Goal: Task Accomplishment & Management: Complete application form

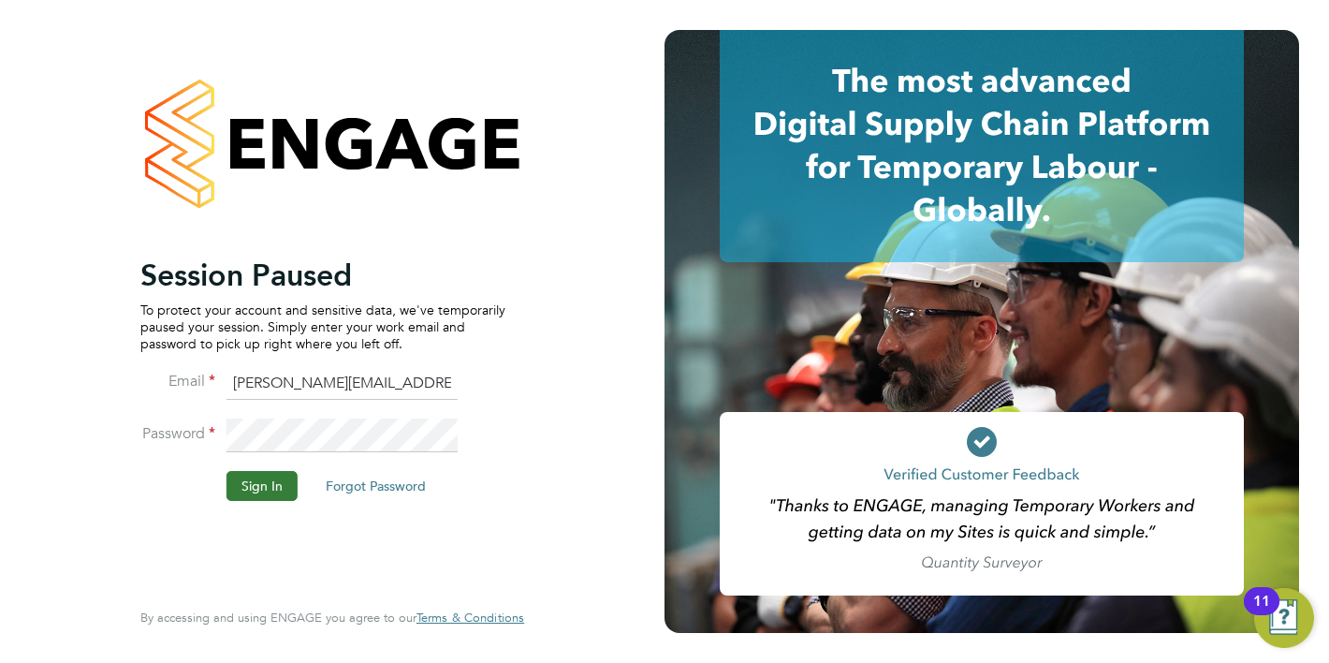
click at [283, 493] on button "Sign In" at bounding box center [262, 486] width 71 height 30
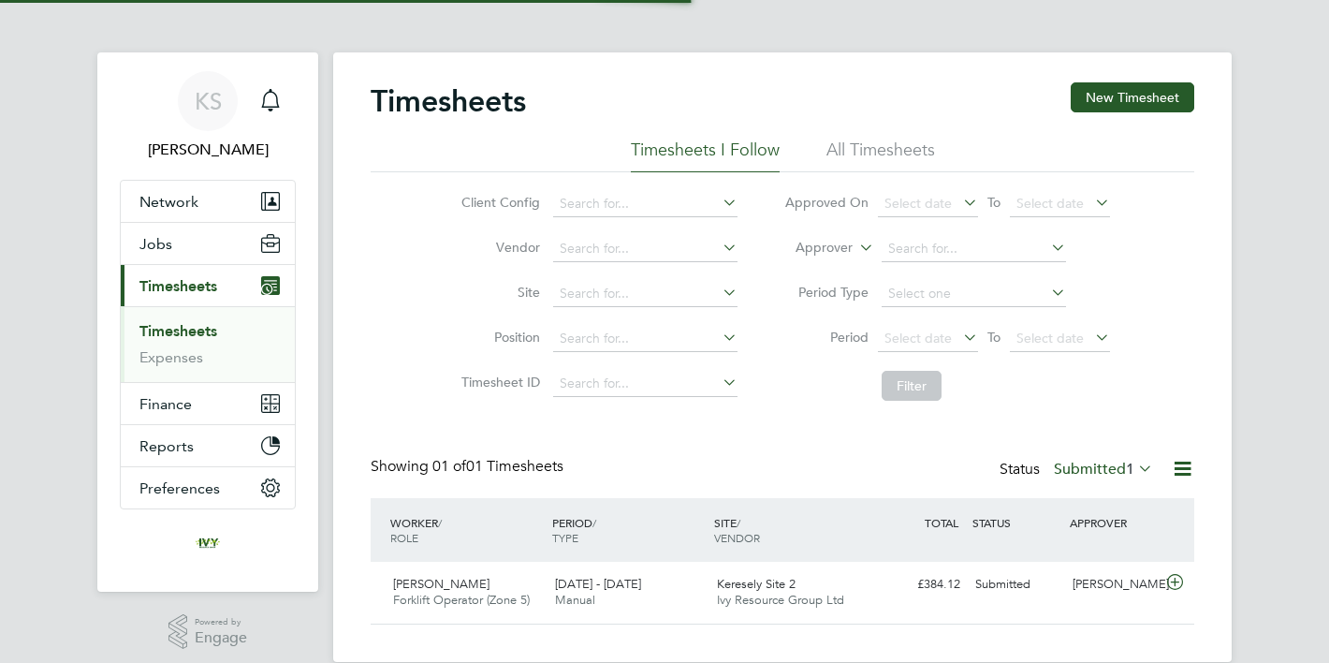
scroll to position [47, 162]
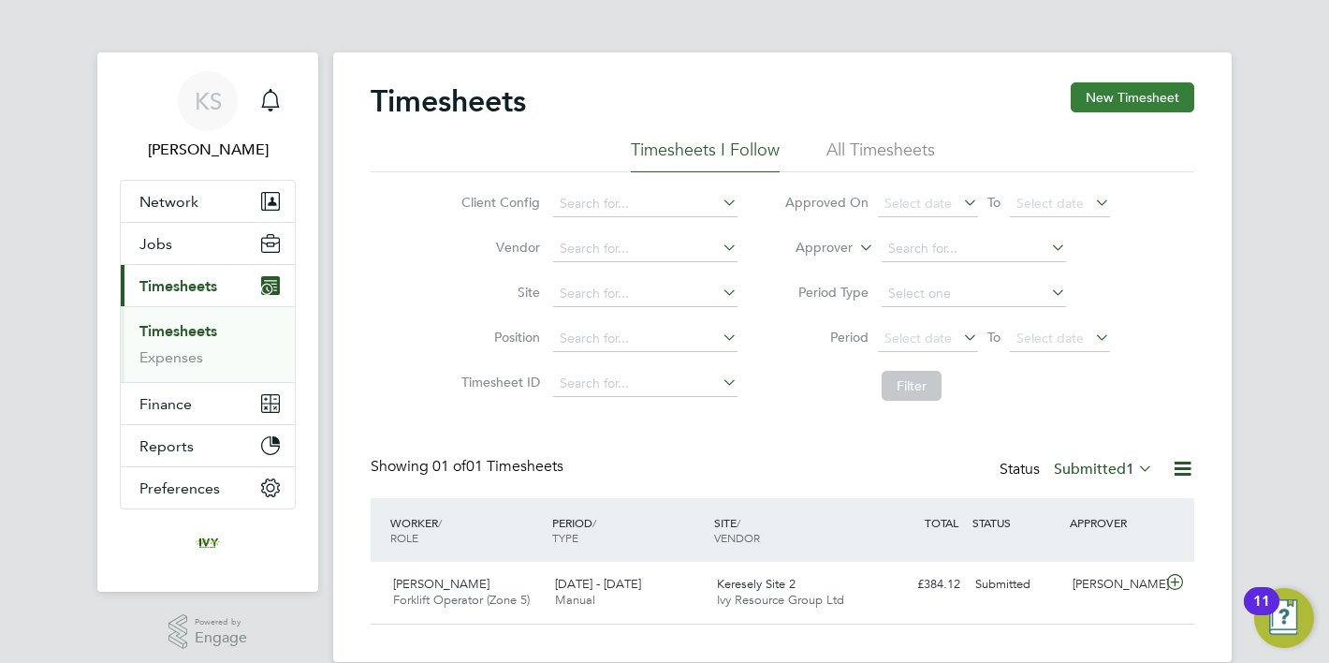
click at [1107, 82] on button "New Timesheet" at bounding box center [1133, 97] width 124 height 30
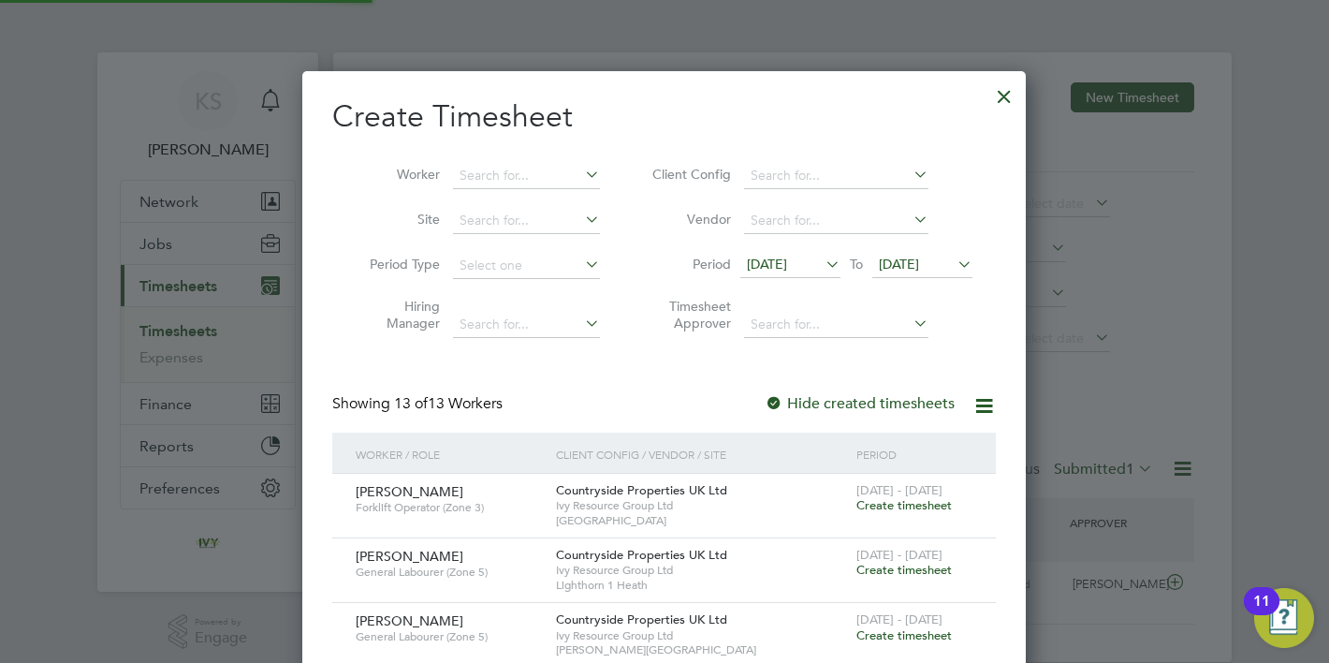
scroll to position [9, 9]
click at [565, 174] on input at bounding box center [526, 176] width 147 height 26
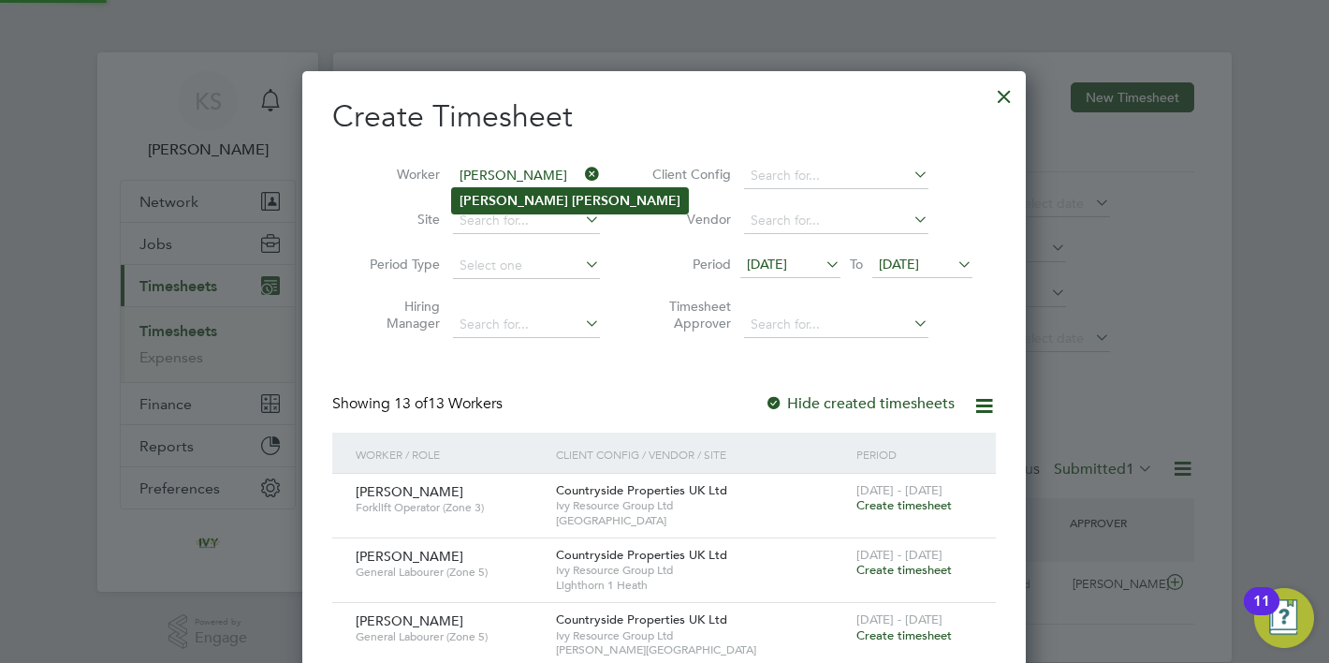
click at [572, 202] on b "[PERSON_NAME]" at bounding box center [626, 201] width 109 height 16
type input "[PERSON_NAME]"
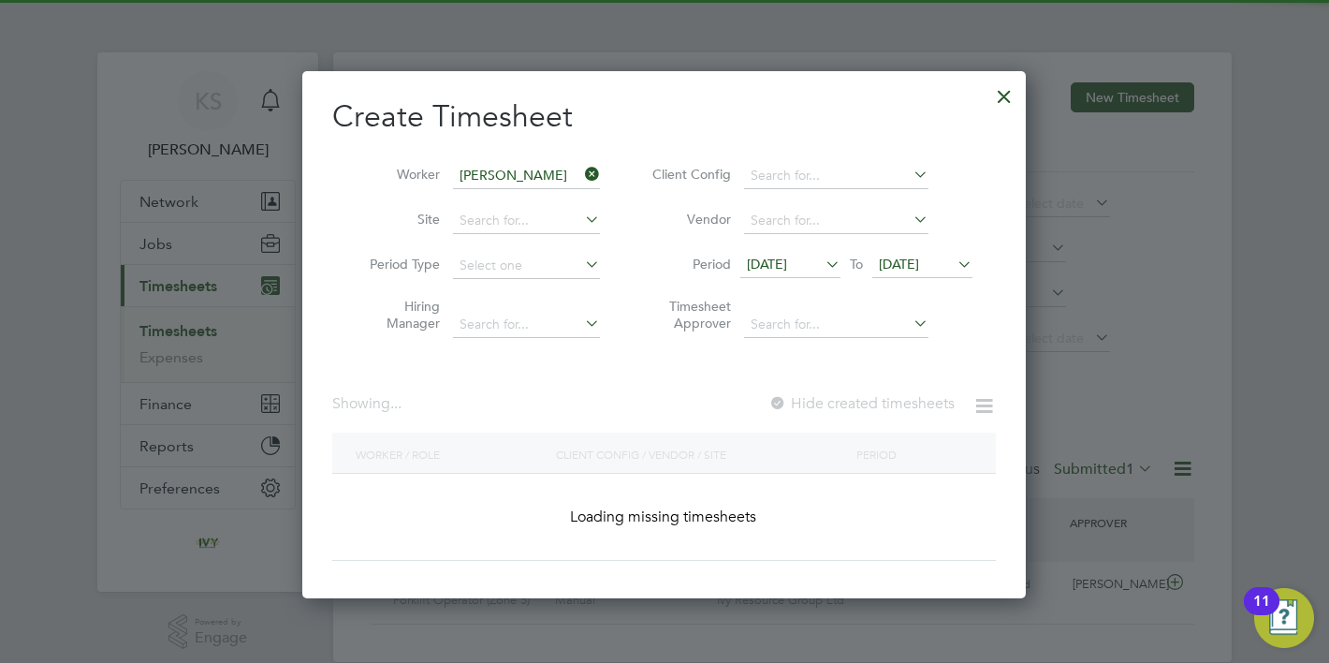
scroll to position [527, 725]
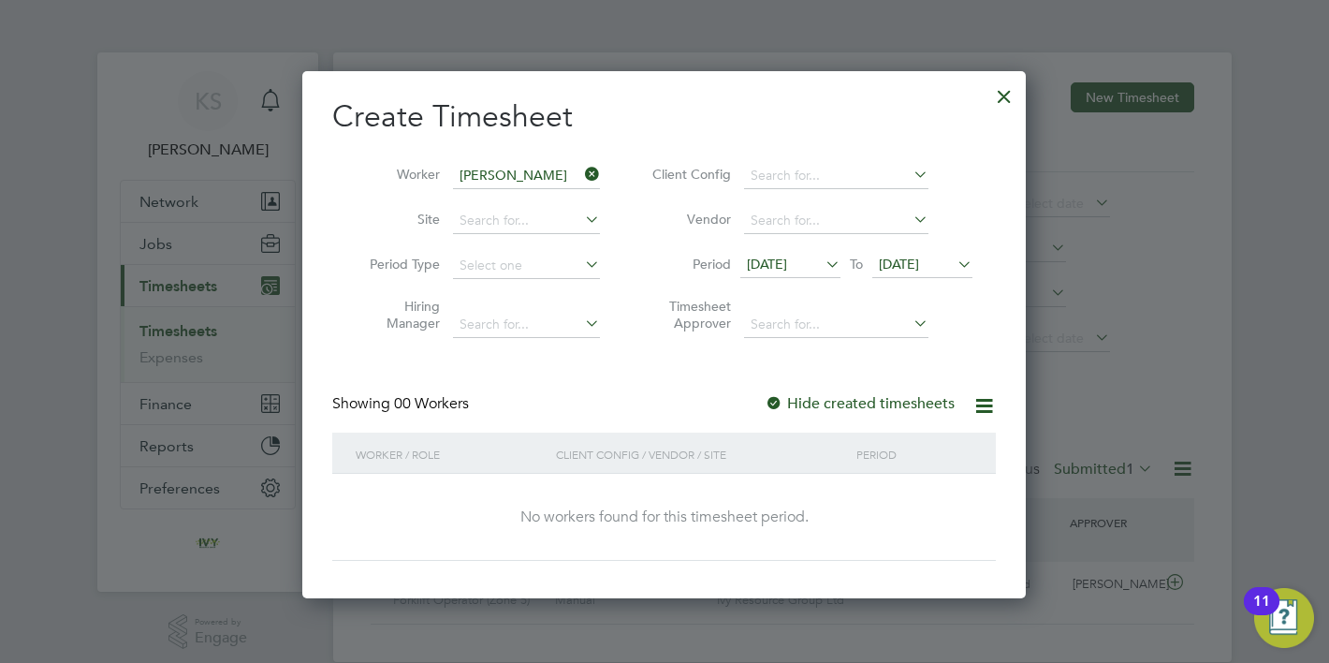
click at [787, 267] on span "[DATE]" at bounding box center [767, 264] width 40 height 17
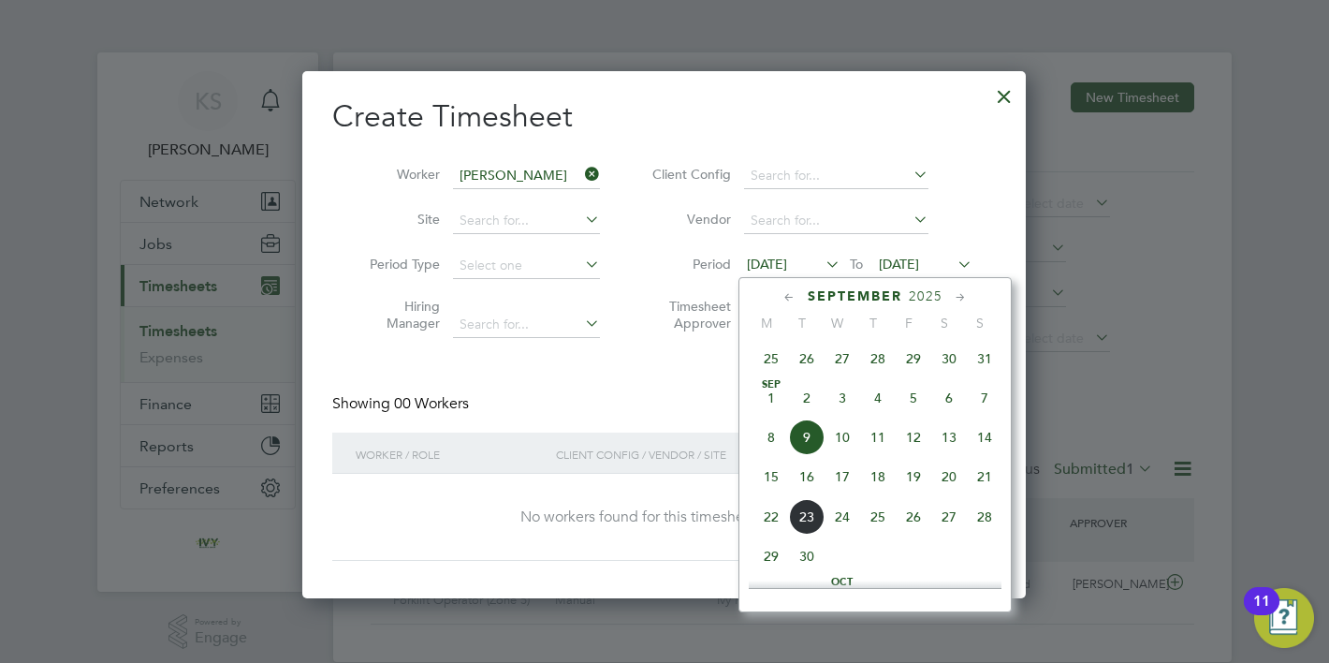
click at [770, 527] on span "22" at bounding box center [772, 517] width 36 height 36
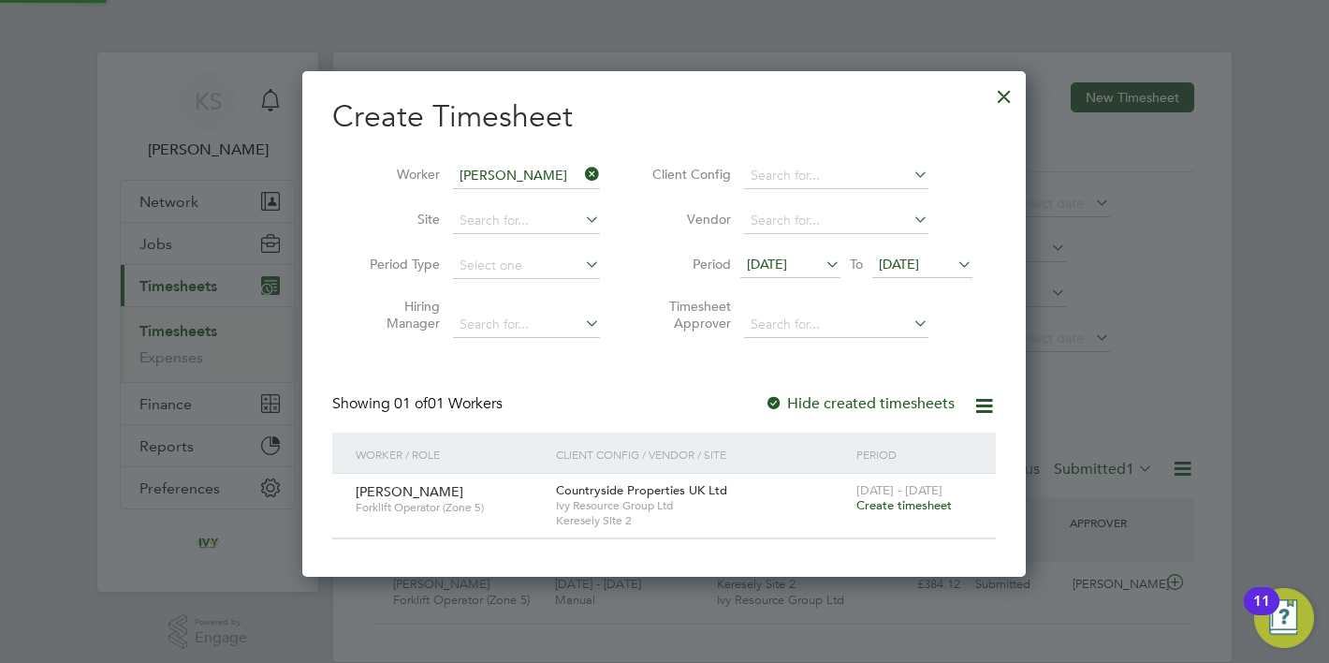
scroll to position [506, 725]
click at [787, 270] on span "[DATE]" at bounding box center [767, 264] width 40 height 17
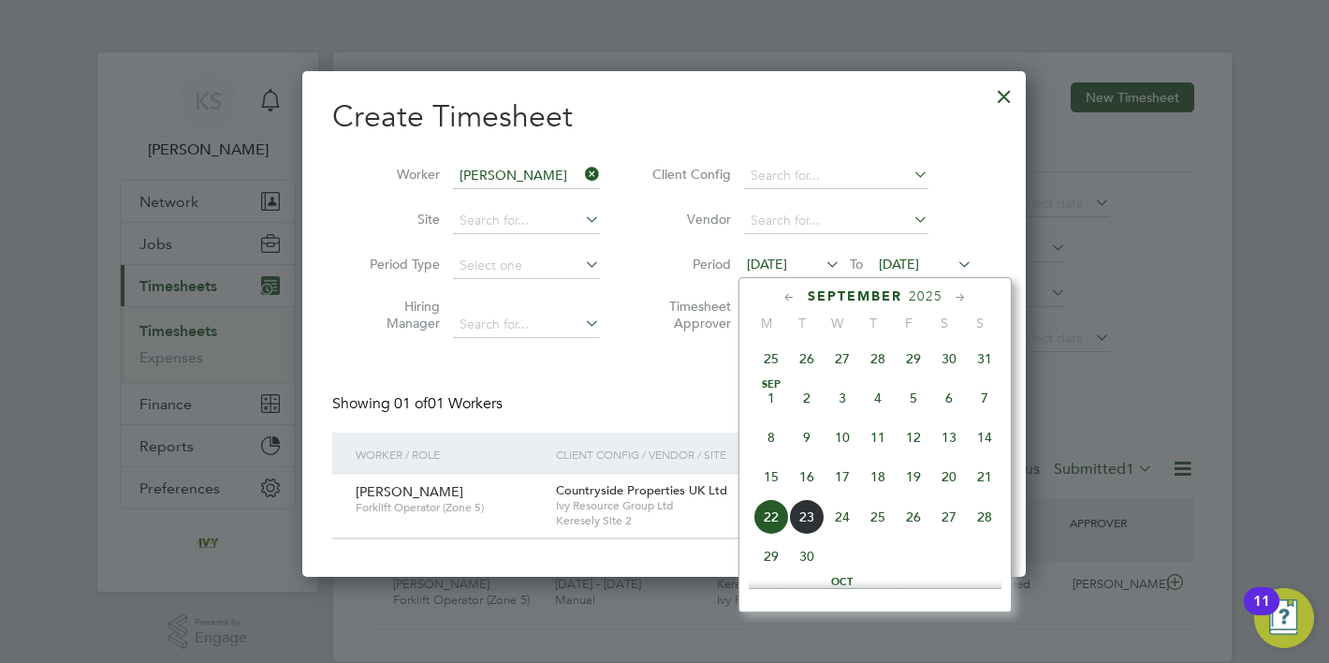
scroll to position [680, 0]
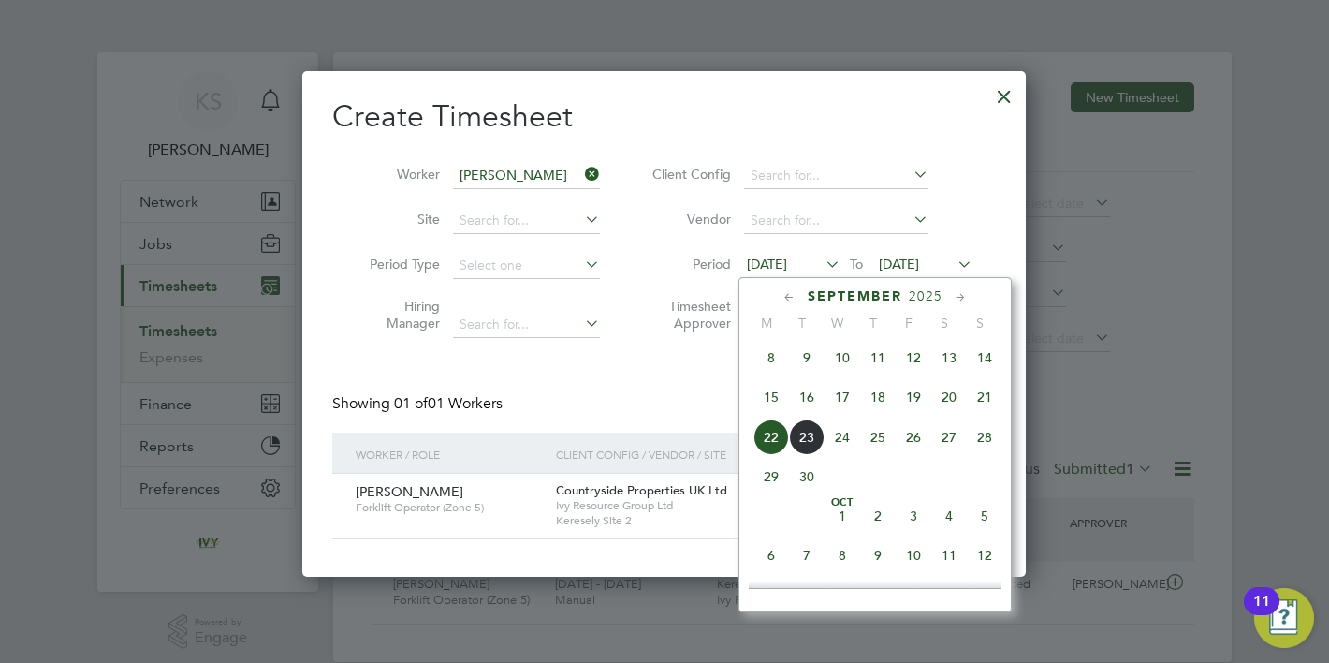
click at [778, 401] on span "15" at bounding box center [772, 397] width 36 height 36
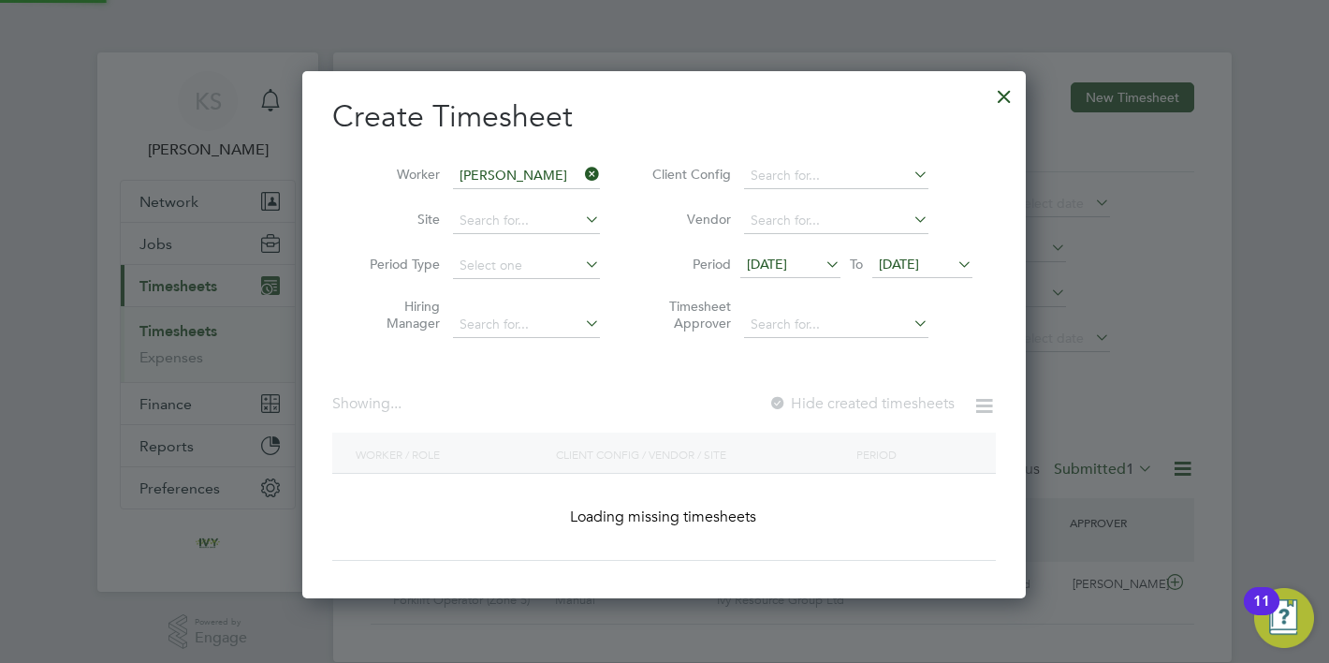
scroll to position [506, 725]
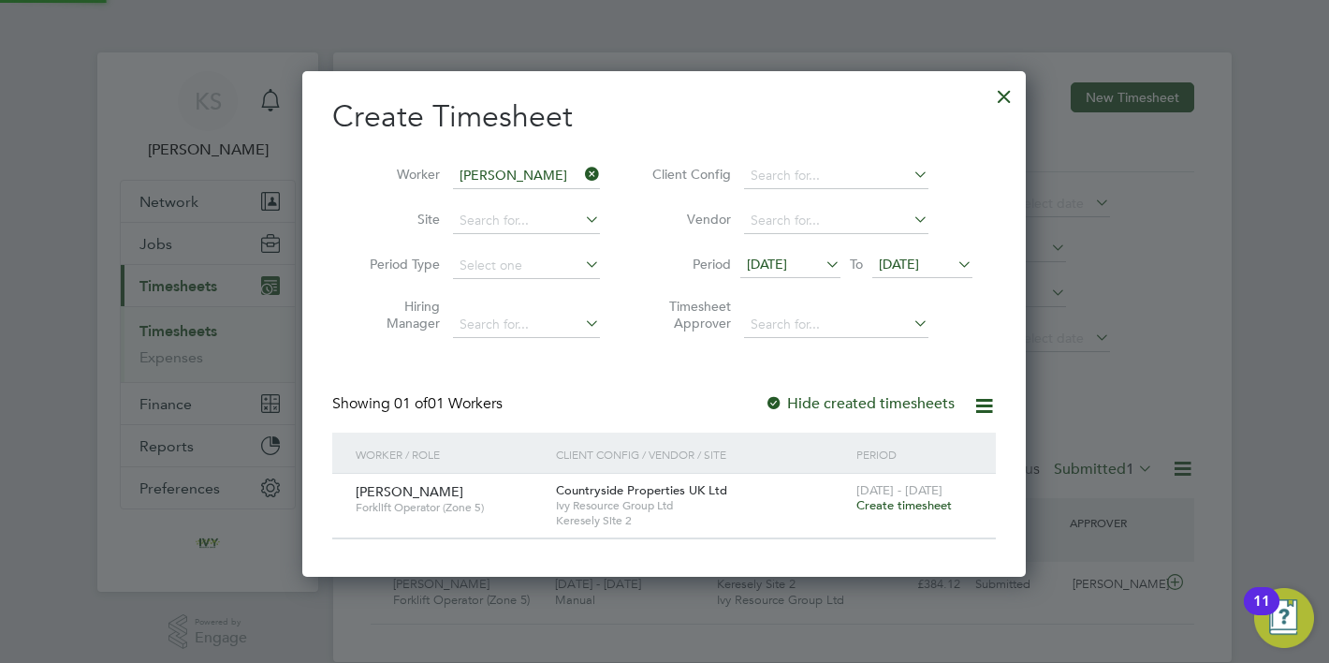
click at [918, 256] on span "[DATE]" at bounding box center [899, 264] width 40 height 17
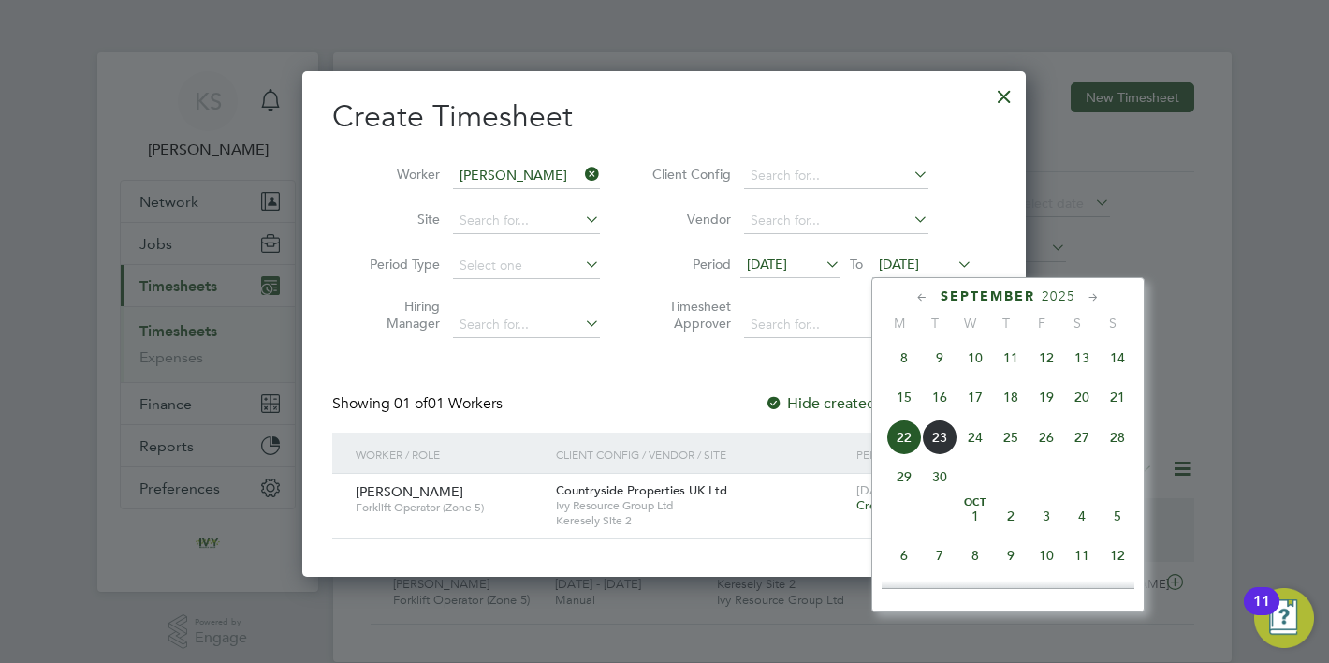
click at [1115, 394] on span "21" at bounding box center [1118, 397] width 36 height 36
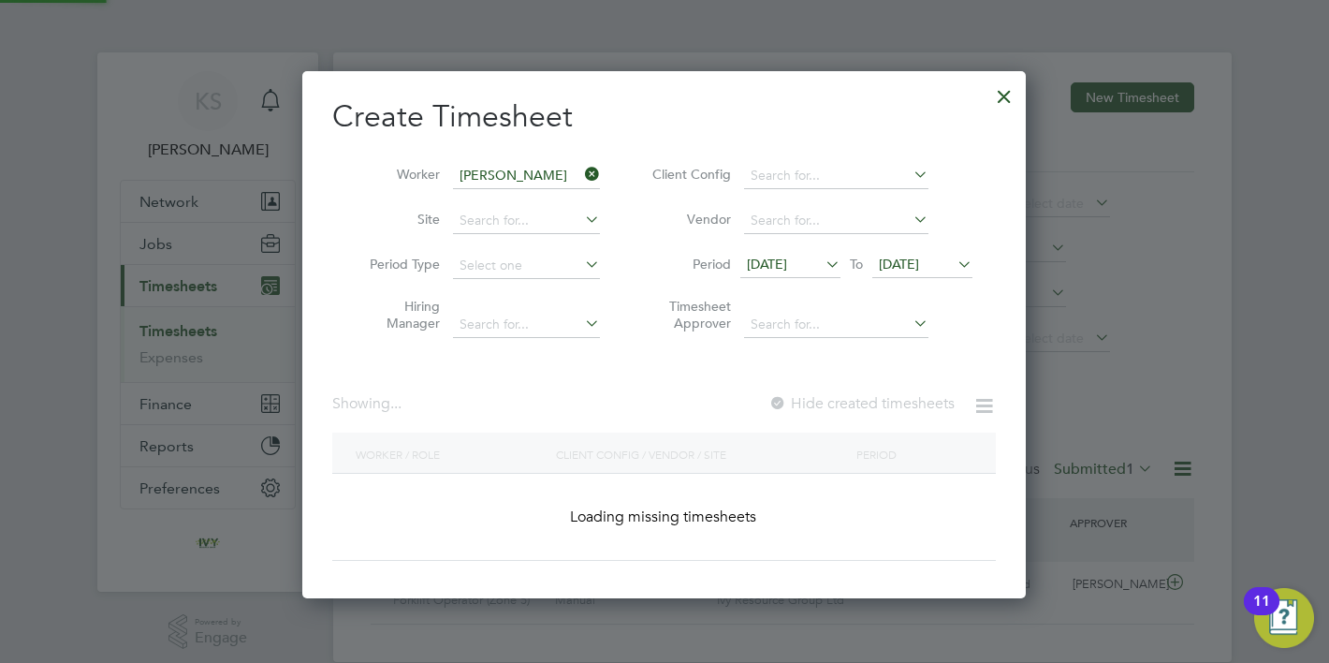
scroll to position [527, 725]
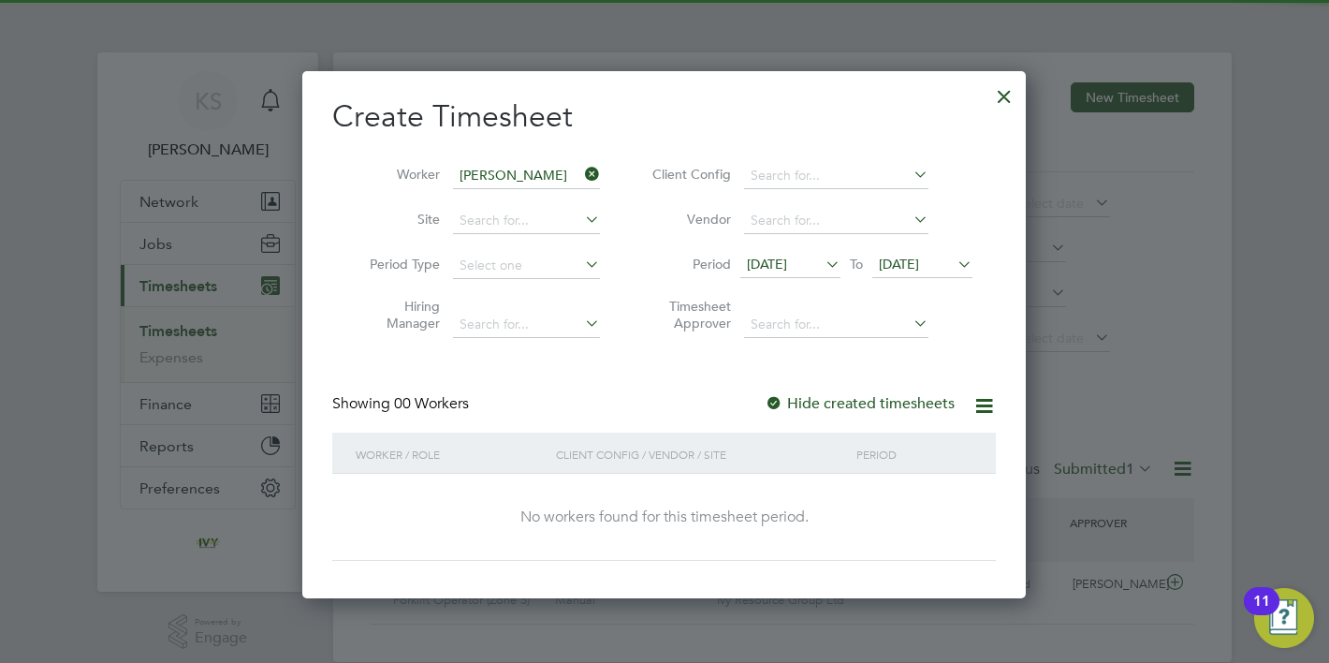
click at [832, 409] on label "Hide created timesheets" at bounding box center [860, 403] width 190 height 19
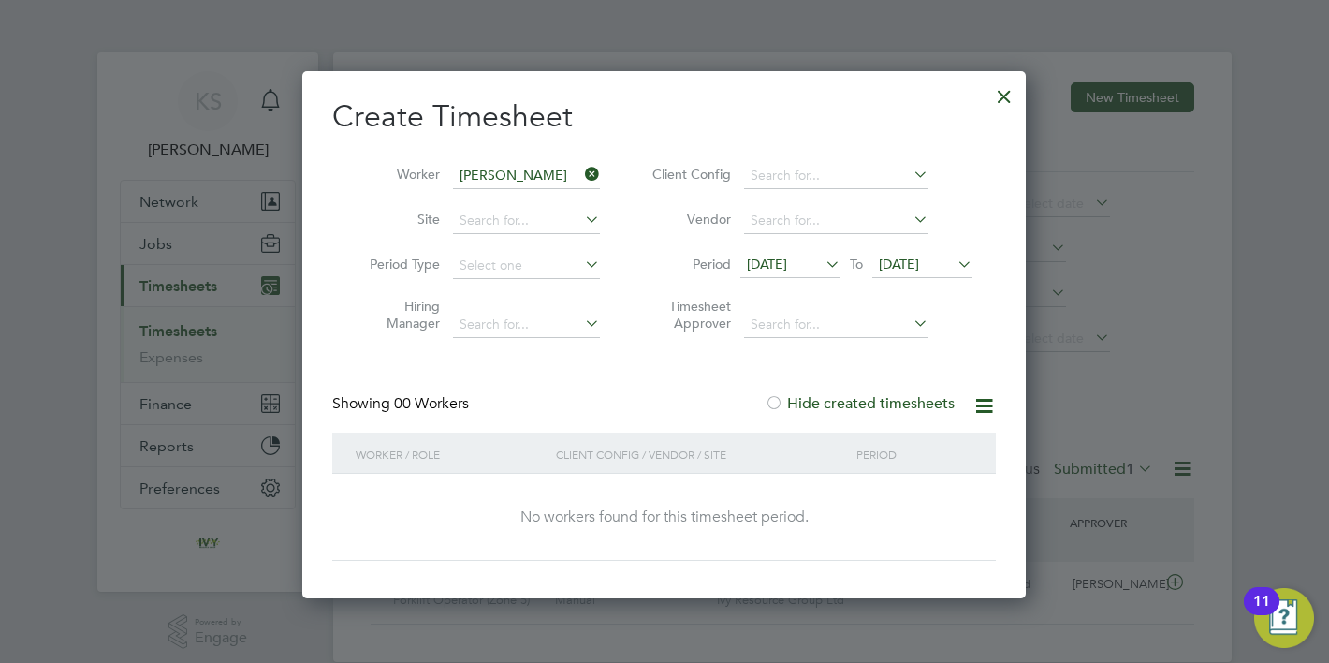
click at [919, 263] on span "[DATE]" at bounding box center [899, 264] width 40 height 17
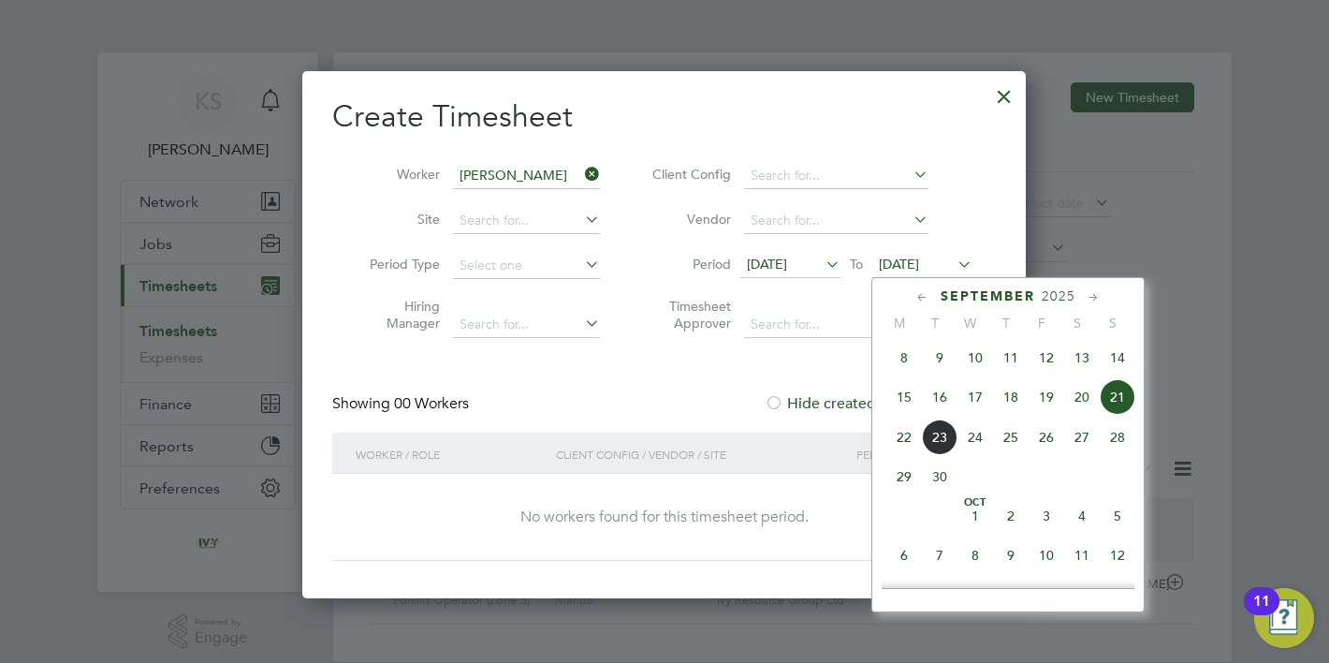
scroll to position [639, 0]
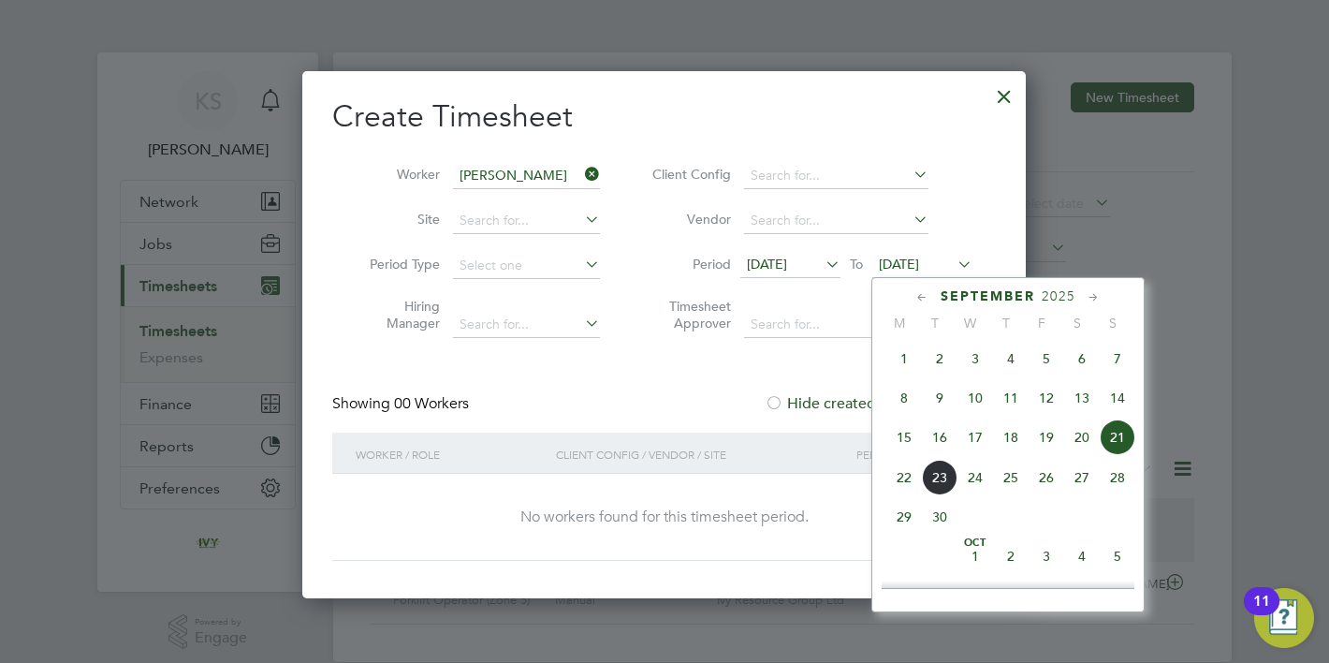
click at [1115, 434] on span "21" at bounding box center [1118, 437] width 36 height 36
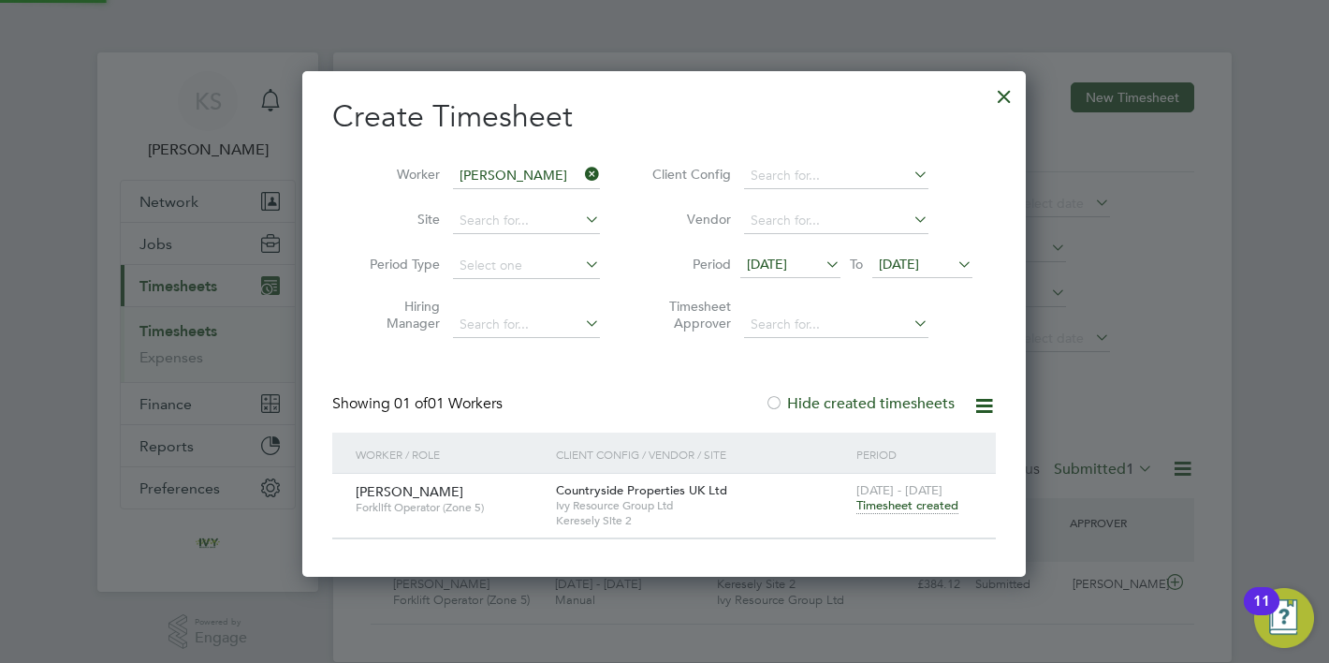
scroll to position [0, 0]
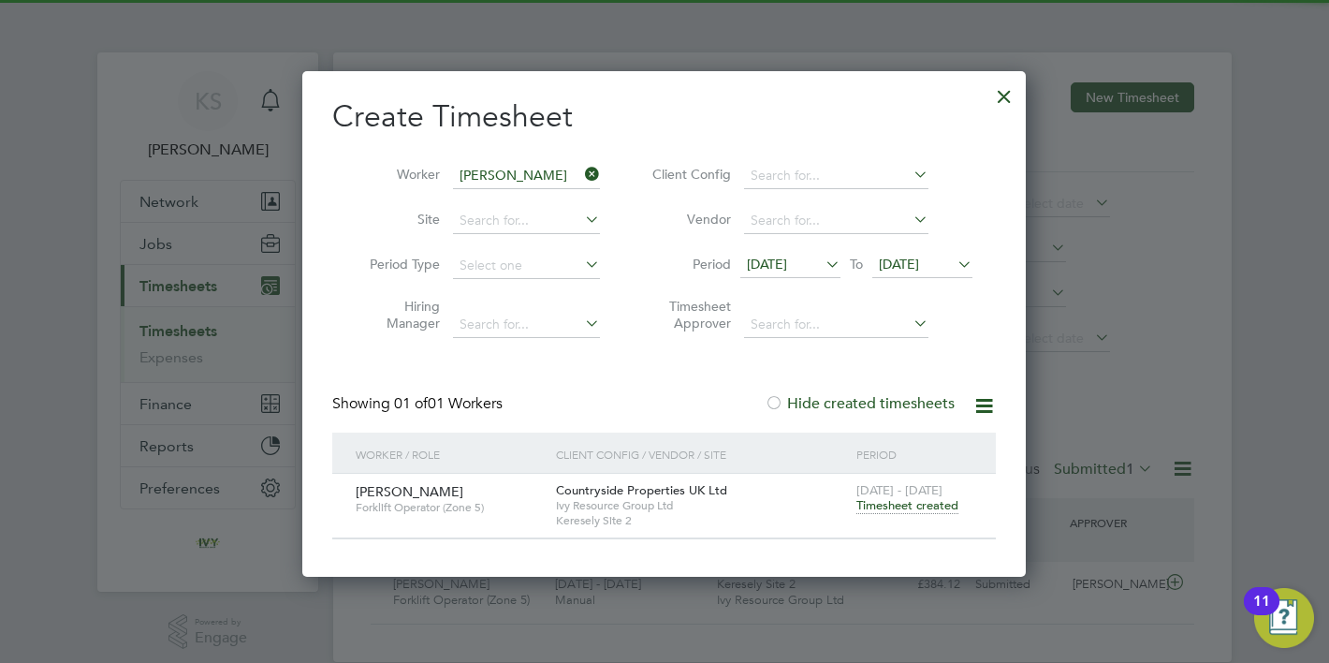
click at [877, 510] on span "Timesheet created" at bounding box center [908, 505] width 102 height 17
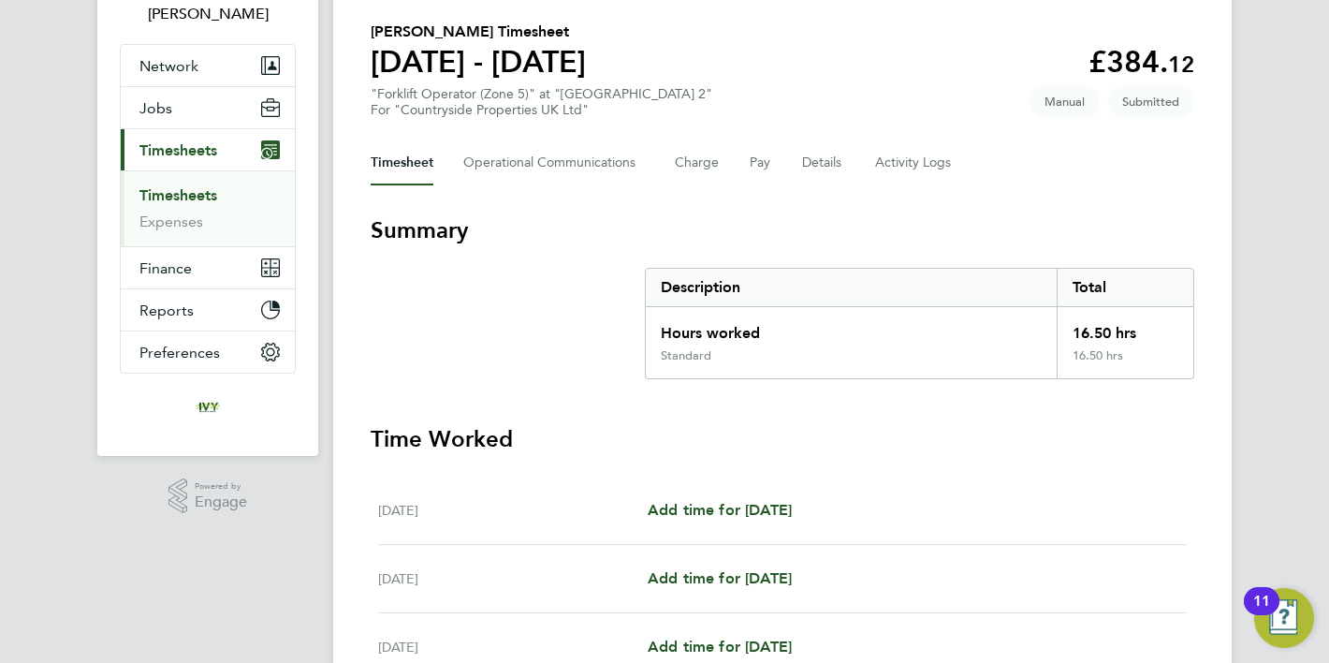
scroll to position [79, 0]
